Goal: Information Seeking & Learning: Learn about a topic

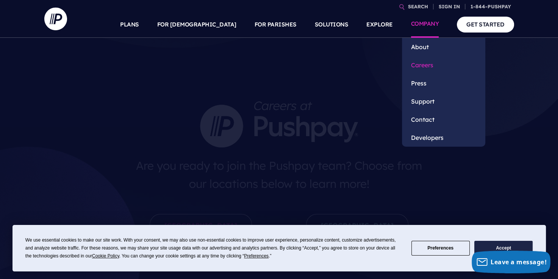
click at [418, 64] on link "Careers" at bounding box center [443, 65] width 83 height 18
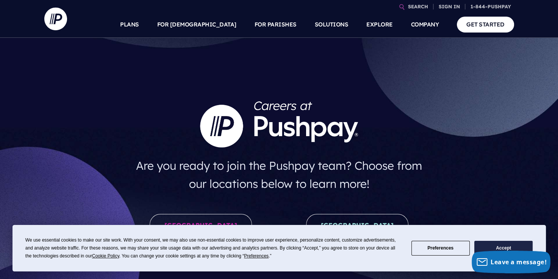
click at [519, 245] on button "Accept" at bounding box center [503, 248] width 58 height 15
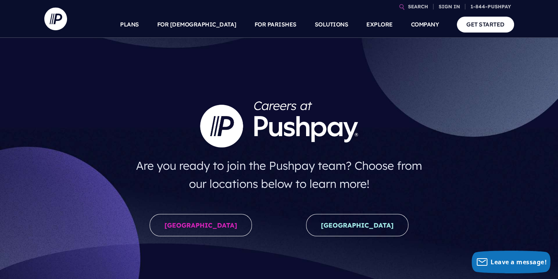
click at [394, 140] on h1 at bounding box center [278, 124] width 301 height 58
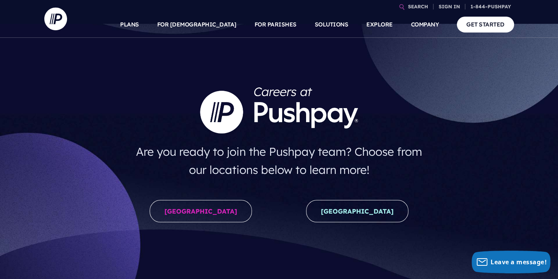
scroll to position [15, 0]
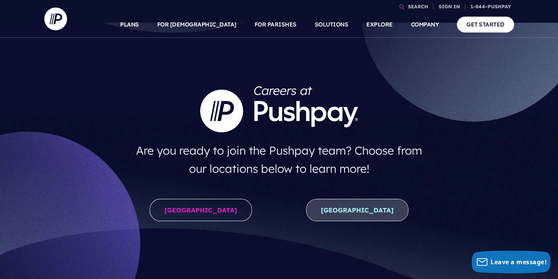
click at [360, 207] on link "[GEOGRAPHIC_DATA]" at bounding box center [357, 210] width 102 height 22
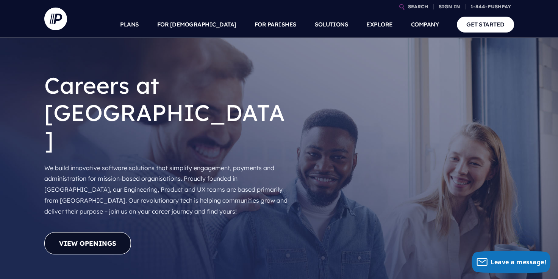
click at [94, 232] on link "View Openings" at bounding box center [87, 243] width 87 height 22
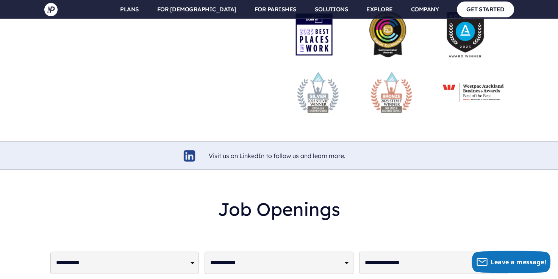
scroll to position [1822, 0]
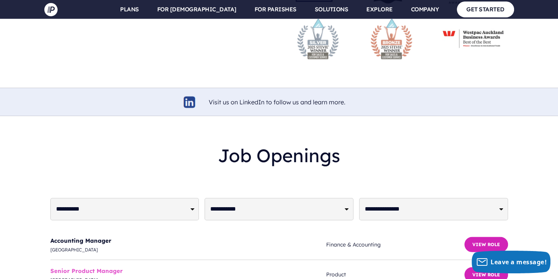
click at [114, 268] on link "Senior Product Manager" at bounding box center [86, 271] width 72 height 7
click at [176, 173] on div at bounding box center [278, 179] width 457 height 12
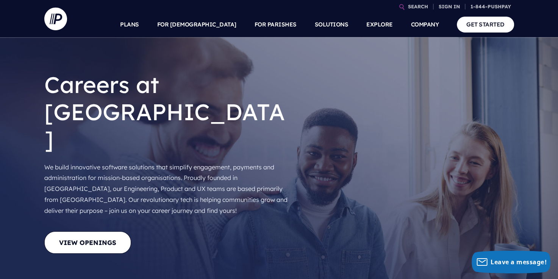
scroll to position [0, 0]
